Goal: Task Accomplishment & Management: Use online tool/utility

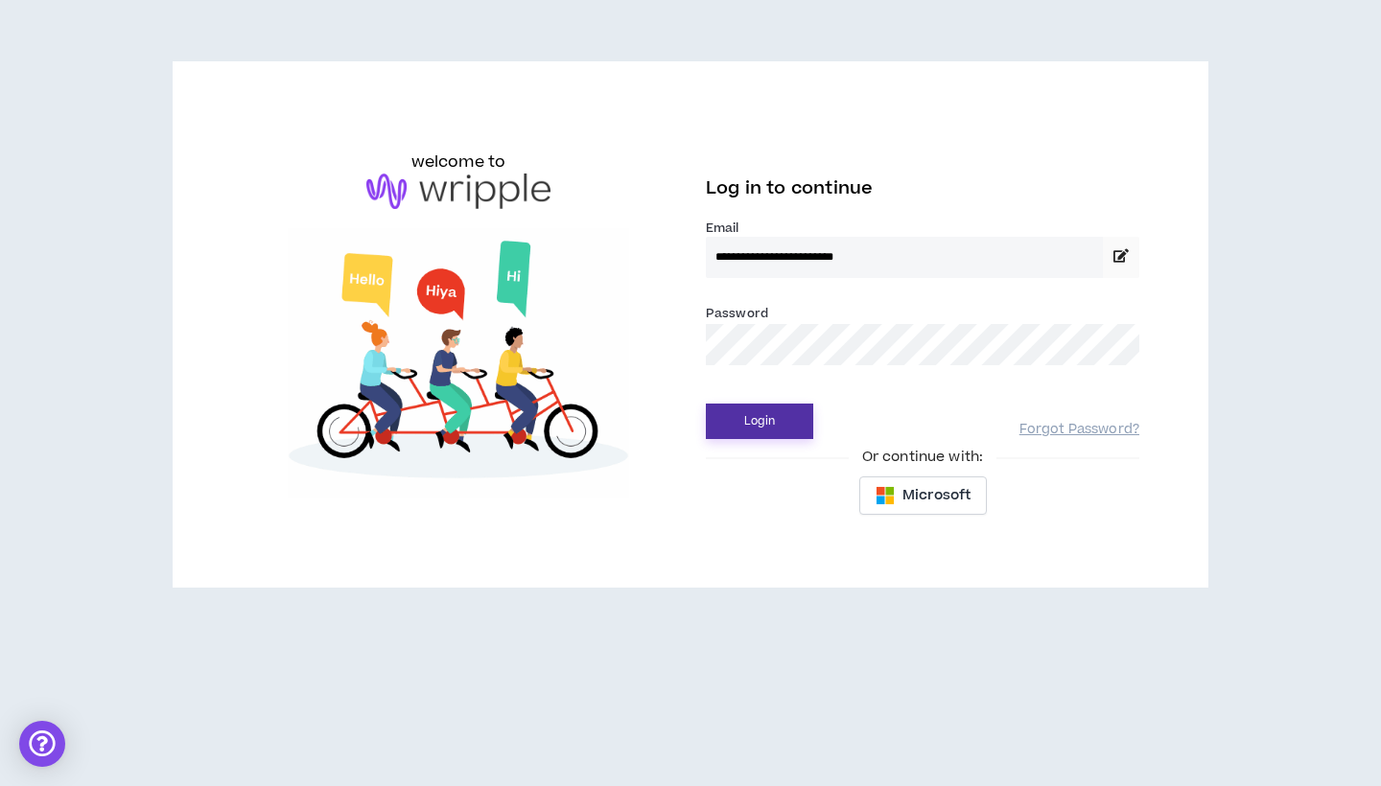
click at [792, 413] on button "Login" at bounding box center [759, 421] width 107 height 35
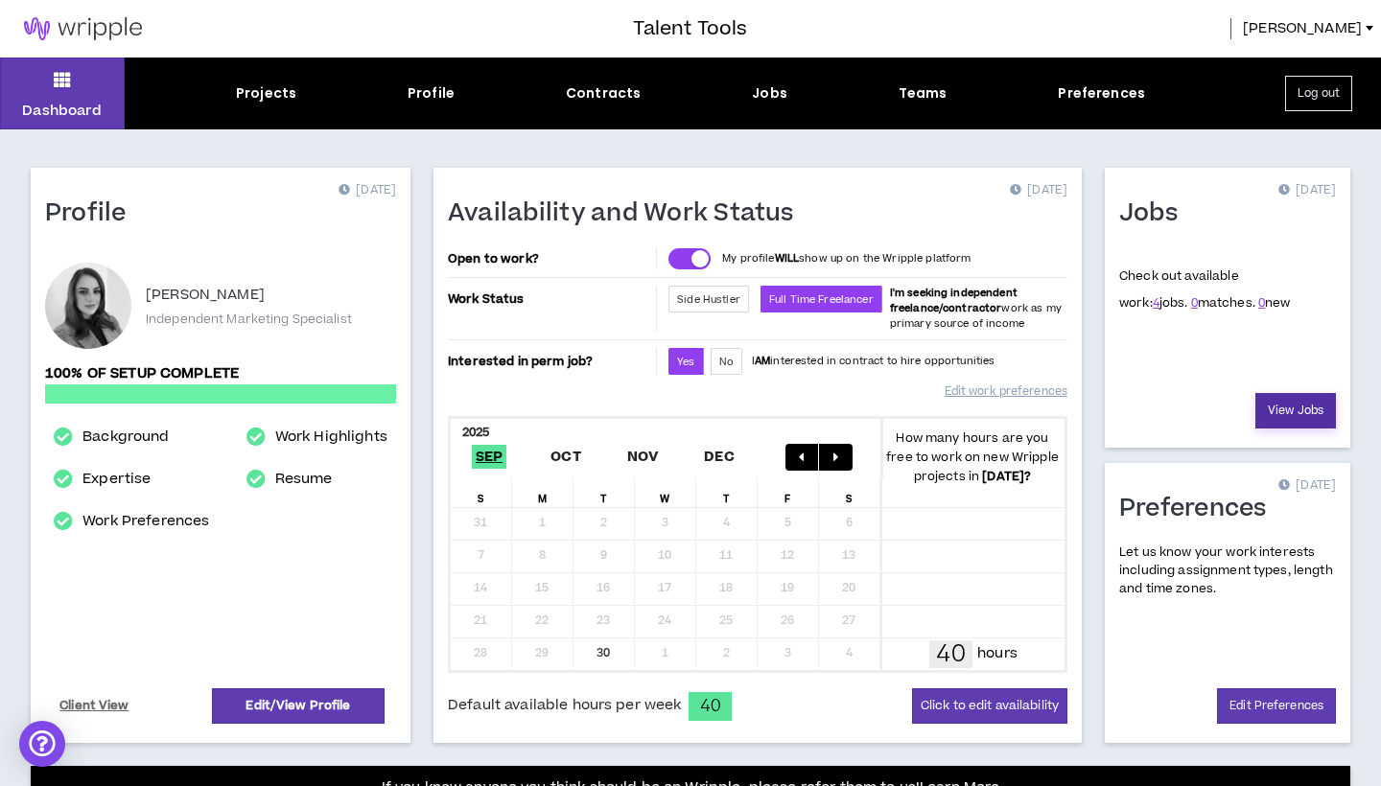
click at [1283, 408] on link "View Jobs" at bounding box center [1295, 410] width 81 height 35
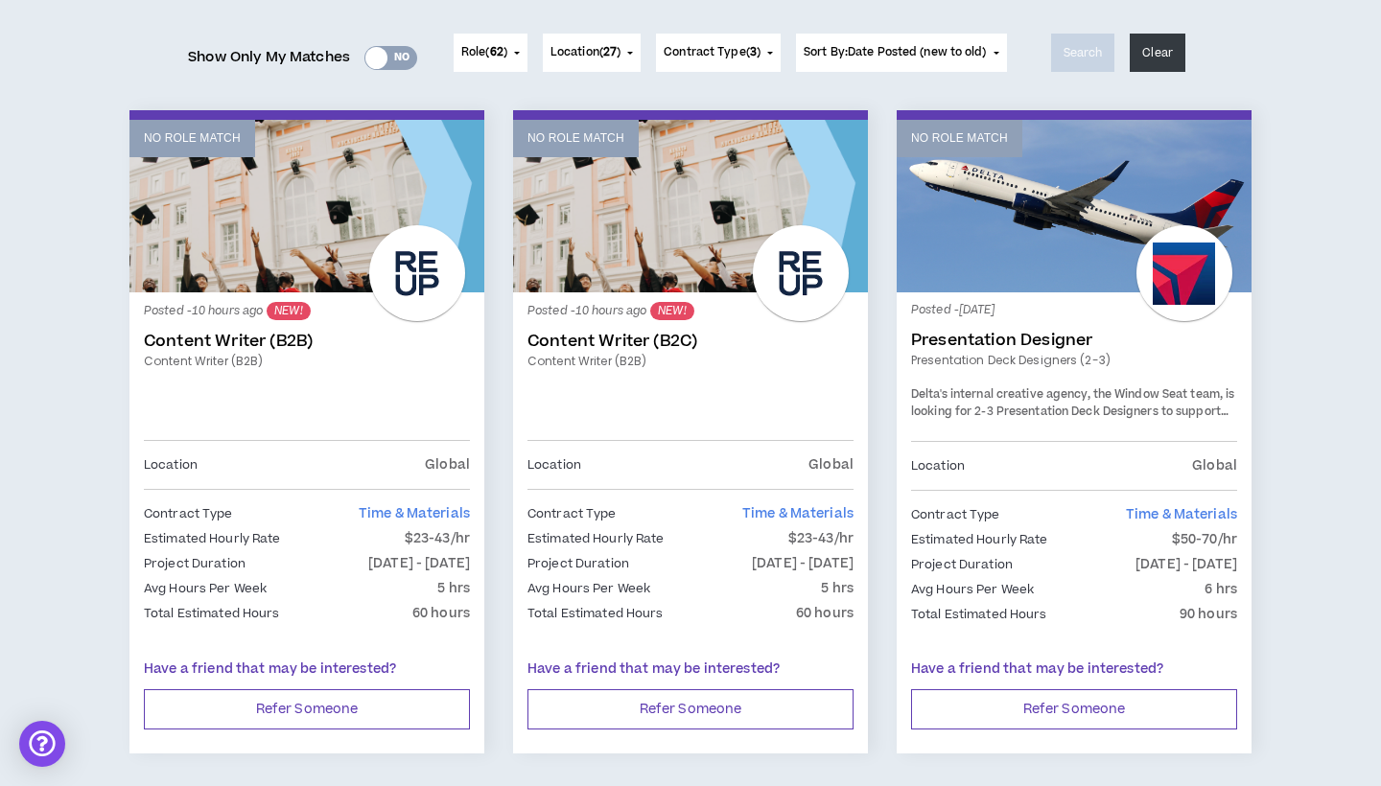
scroll to position [232, 0]
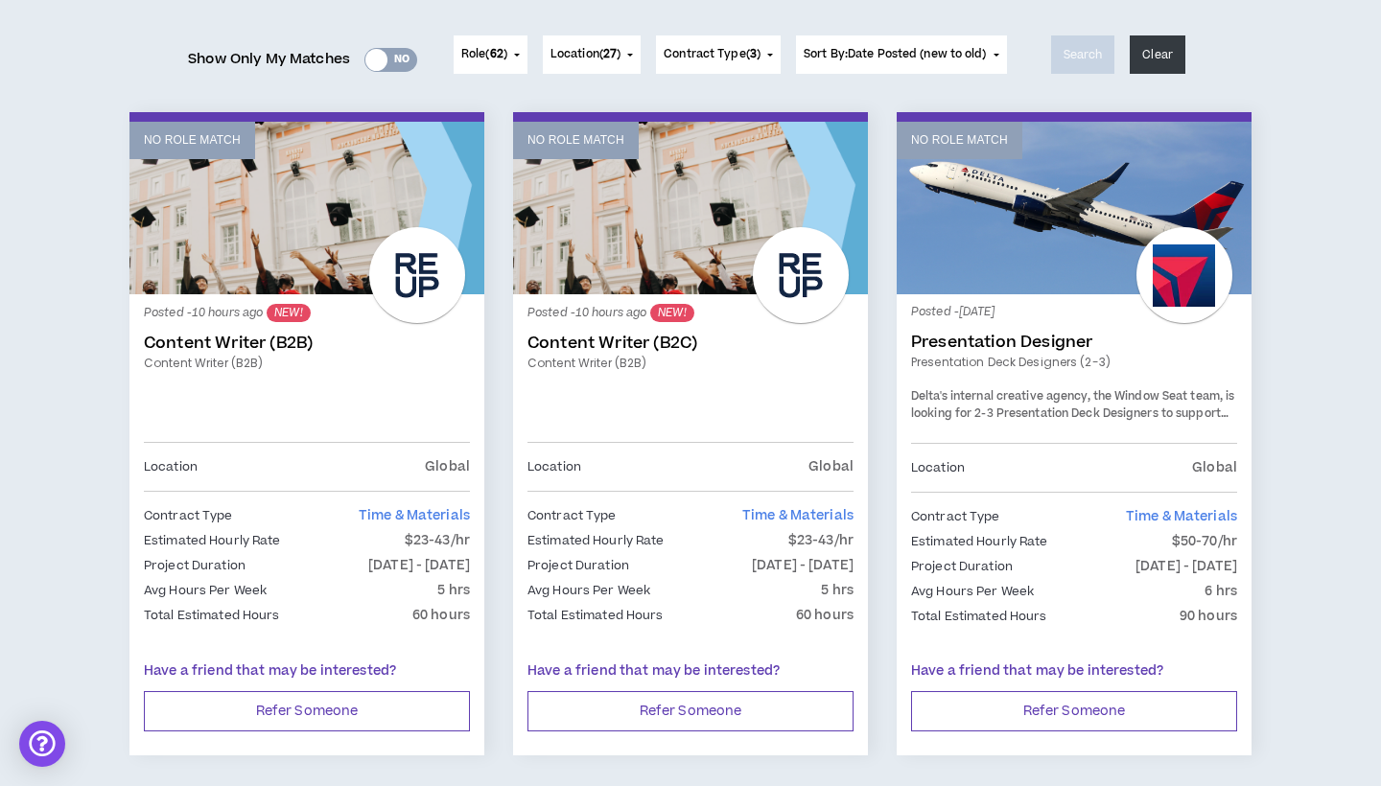
click at [792, 307] on div at bounding box center [801, 275] width 96 height 96
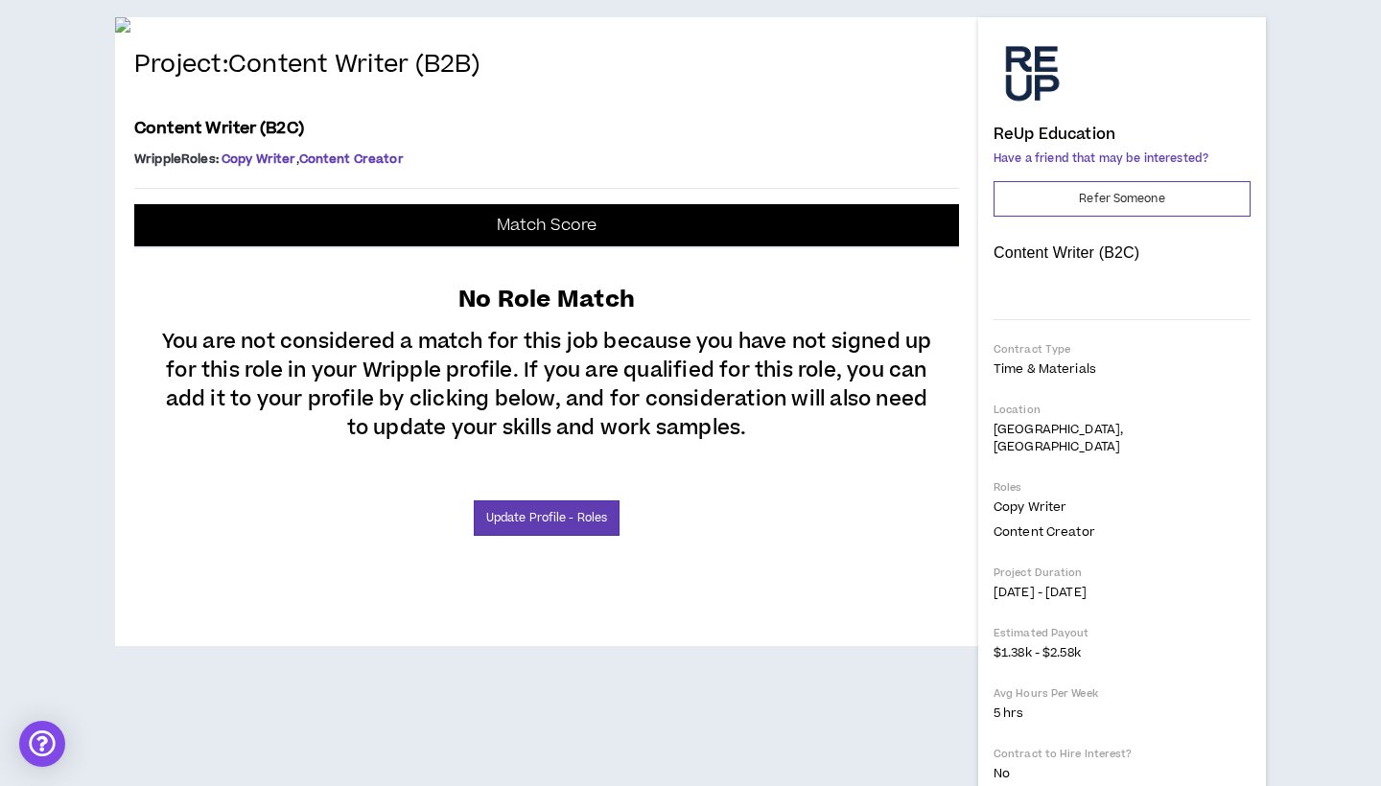
scroll to position [177, 0]
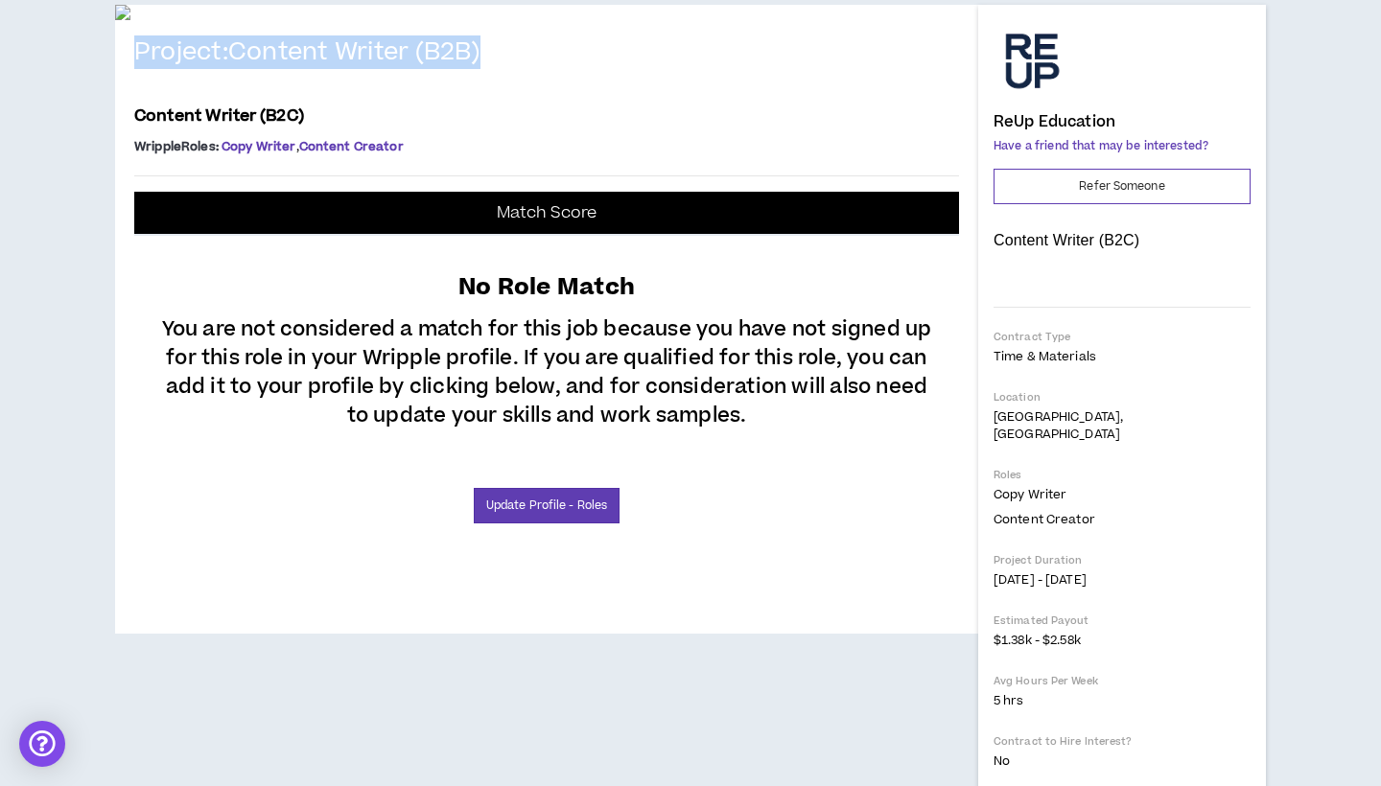
drag, startPoint x: 511, startPoint y: 499, endPoint x: 118, endPoint y: 495, distance: 393.2
click at [118, 495] on div "Project: Content Writer (B2B) Content Writer (B2C) Wripple Roles : Copy Writer …" at bounding box center [546, 319] width 863 height 629
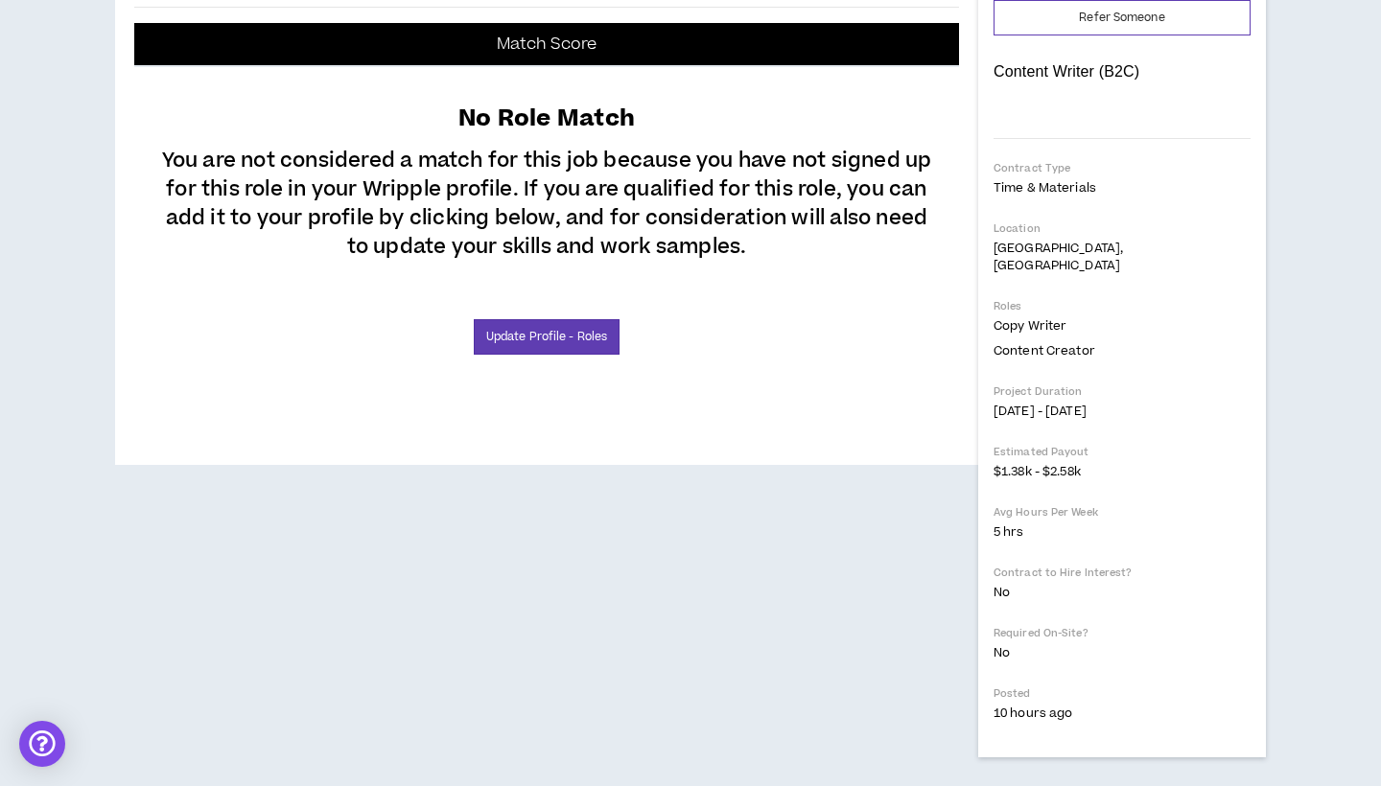
scroll to position [497, 0]
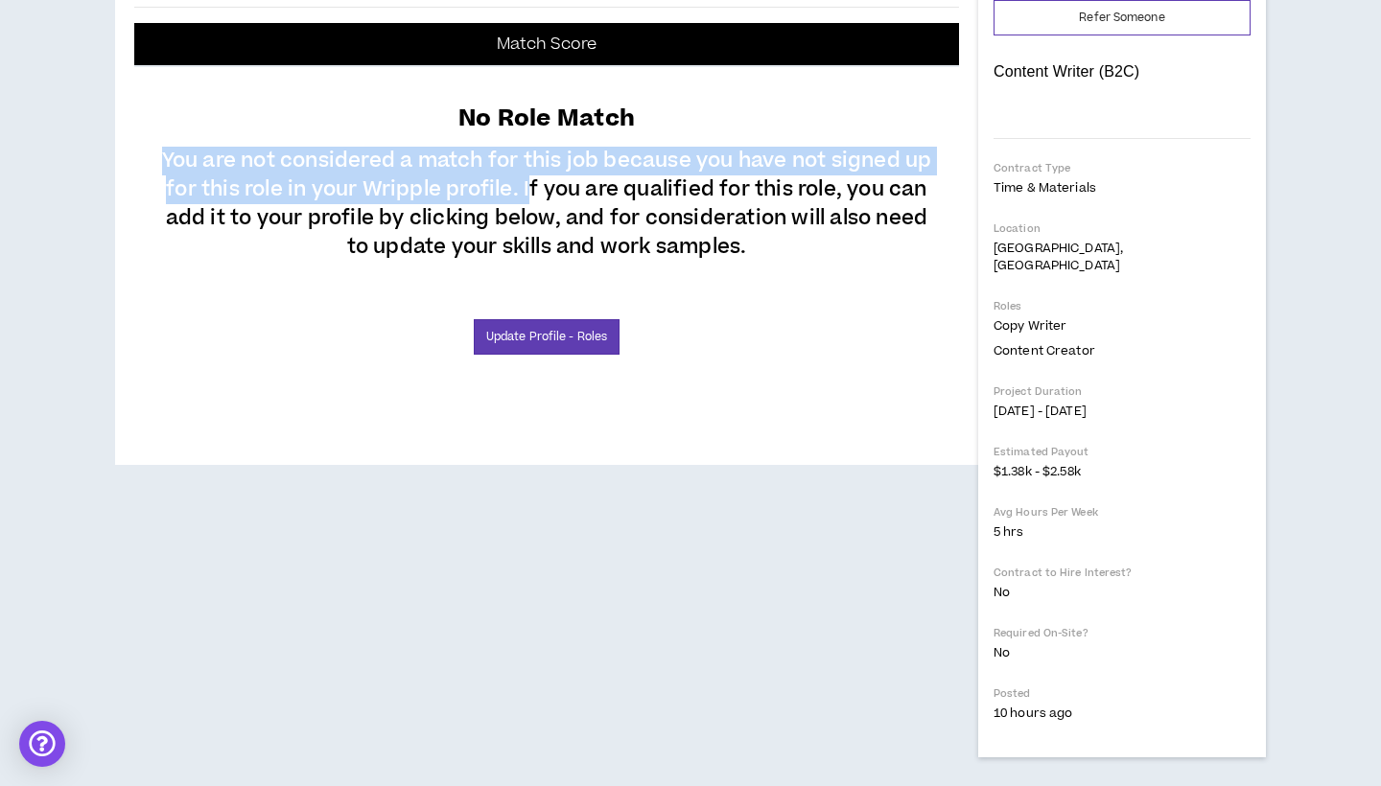
drag, startPoint x: 527, startPoint y: 486, endPoint x: 159, endPoint y: 447, distance: 369.4
click at [159, 262] on p "You are not considered a match for this job because you have not signed up for …" at bounding box center [546, 198] width 786 height 127
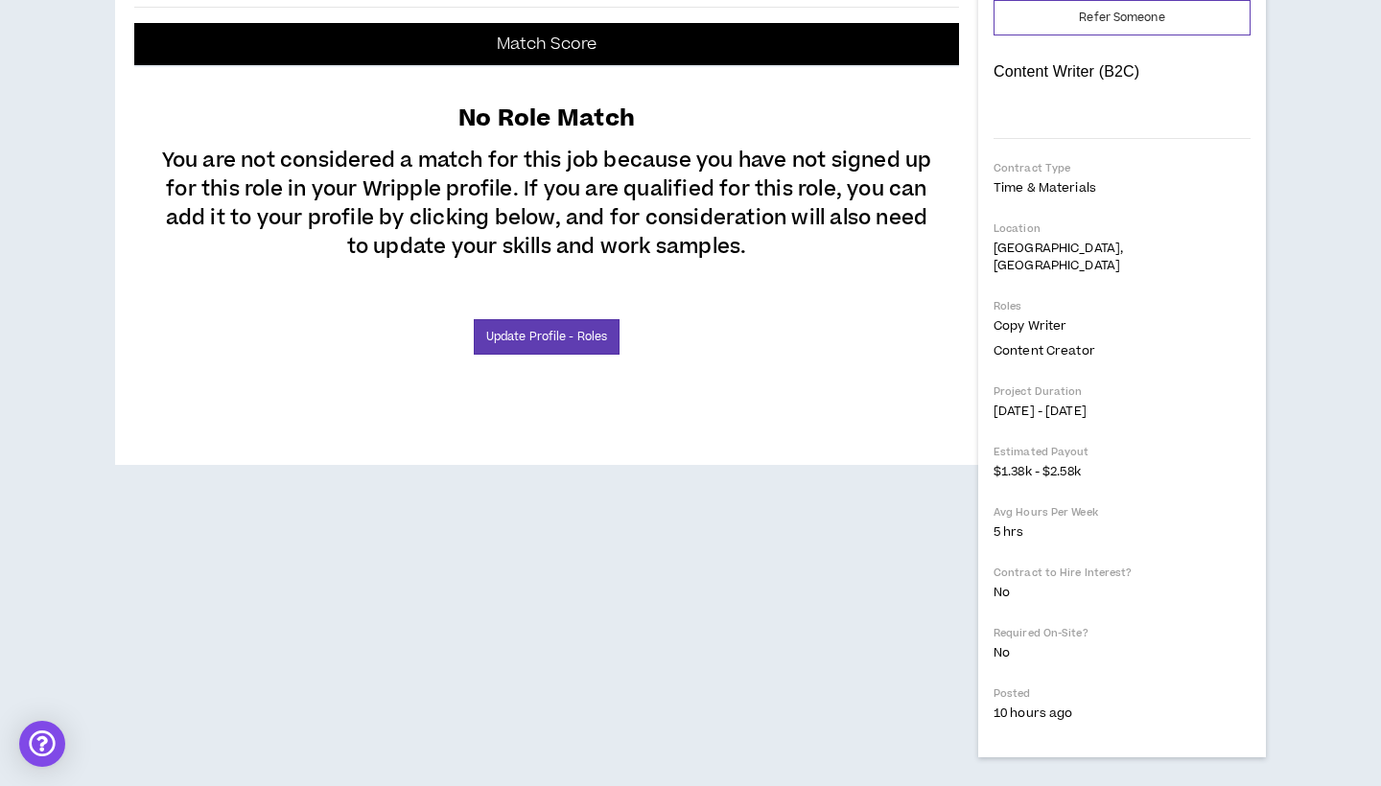
click at [157, 262] on p "You are not considered a match for this job because you have not signed up for …" at bounding box center [546, 198] width 786 height 127
drag, startPoint x: 172, startPoint y: 508, endPoint x: 529, endPoint y: 511, distance: 357.7
click at [529, 262] on p "You are not considered a match for this job because you have not signed up for …" at bounding box center [546, 198] width 786 height 127
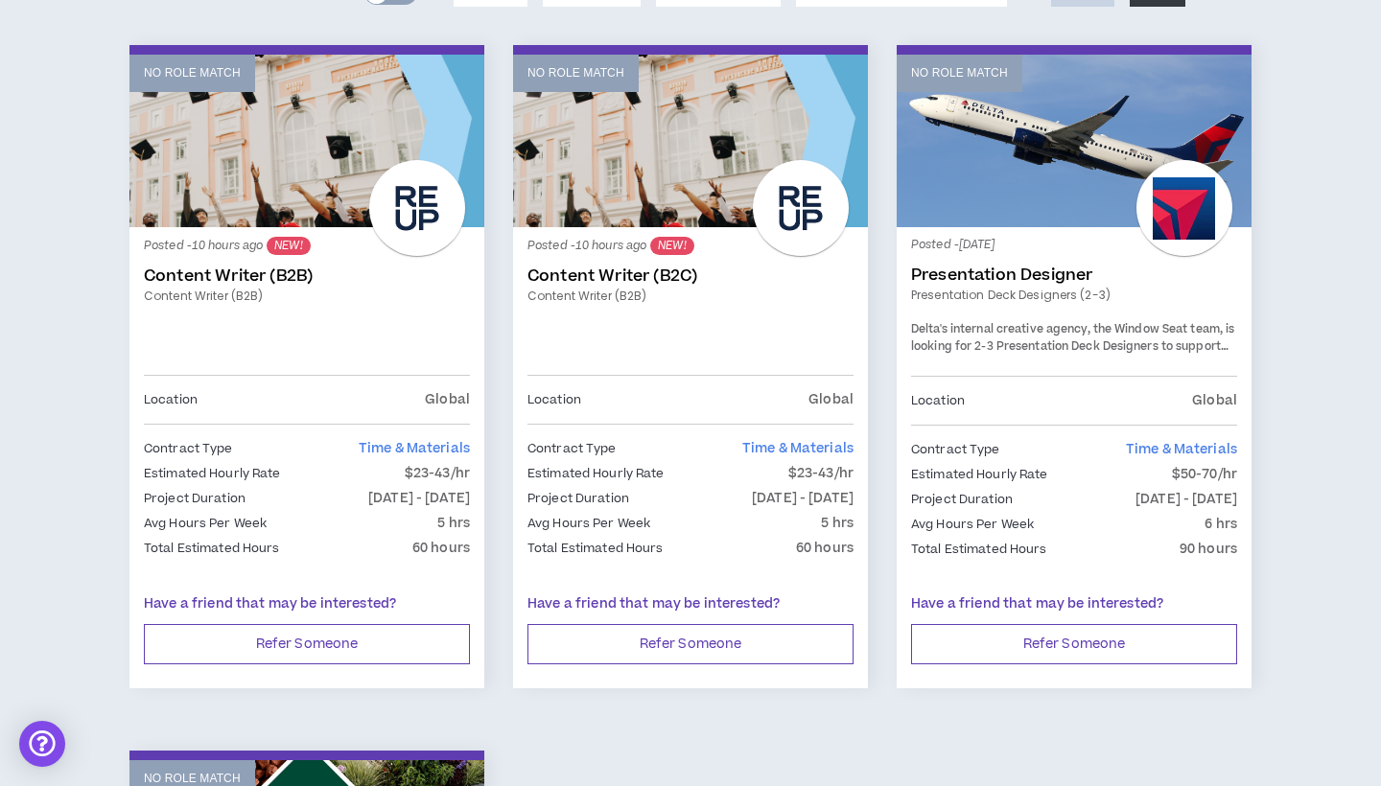
scroll to position [298, 0]
click at [274, 169] on link "No Role Match" at bounding box center [306, 142] width 355 height 173
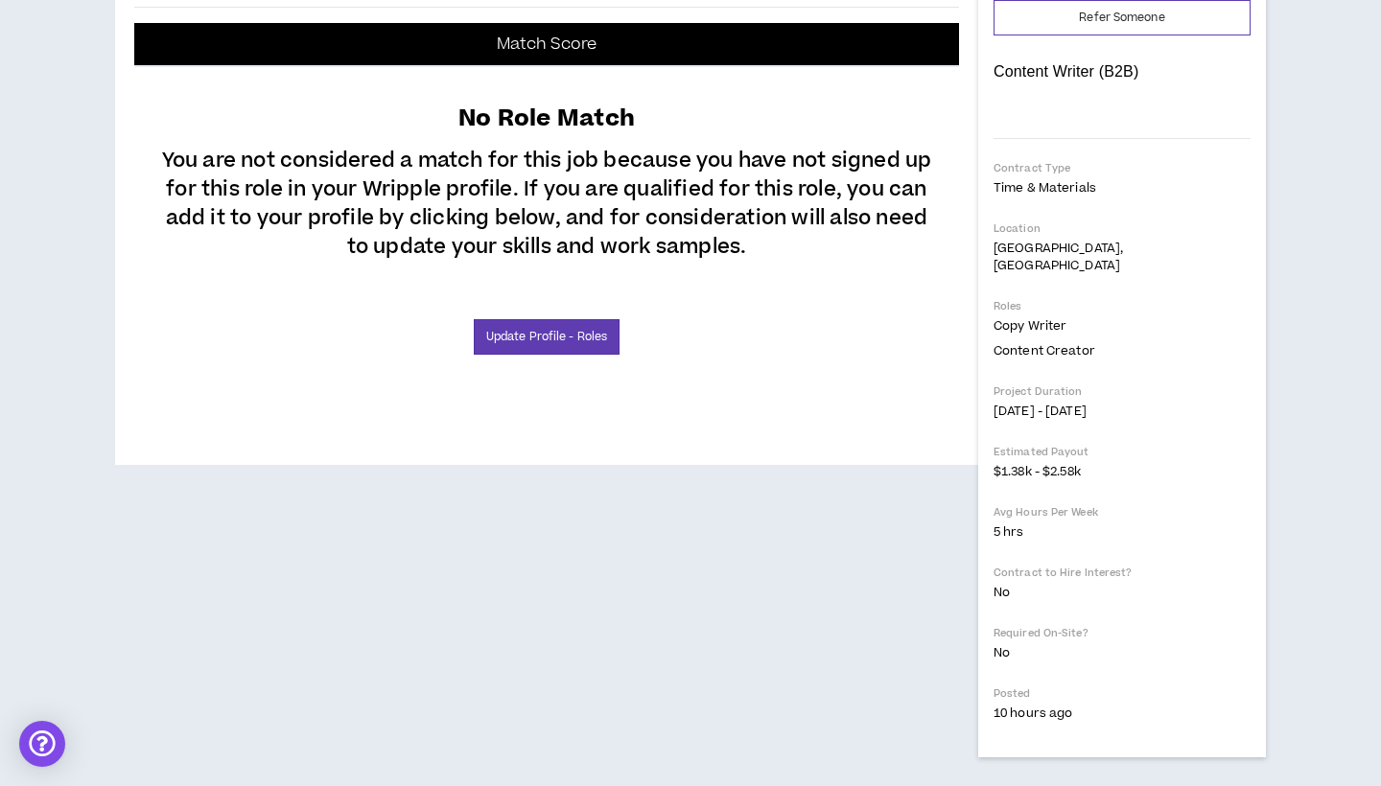
scroll to position [497, 0]
